Goal: Register for event/course

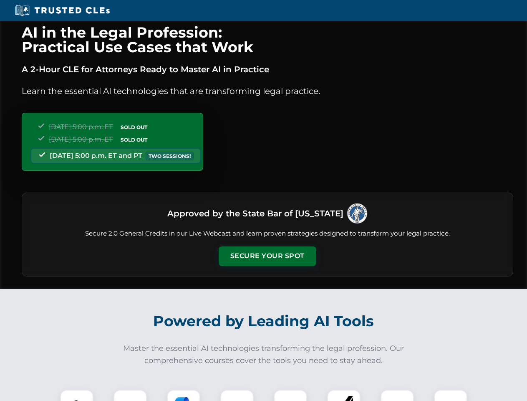
click at [267, 256] on button "Secure Your Spot" at bounding box center [268, 255] width 98 height 19
click at [77, 395] on img at bounding box center [77, 406] width 24 height 24
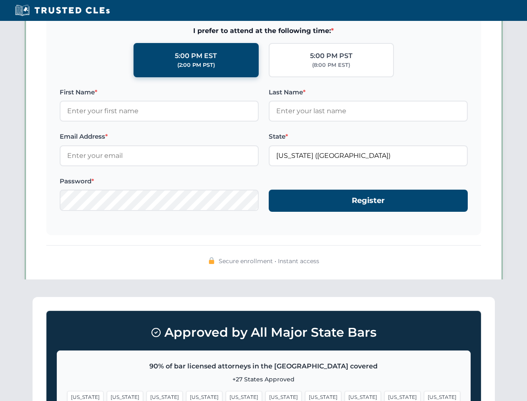
click at [305, 395] on span "[US_STATE]" at bounding box center [323, 397] width 36 height 12
click at [385, 395] on span "[US_STATE]" at bounding box center [403, 397] width 36 height 12
